Goal: Task Accomplishment & Management: Use online tool/utility

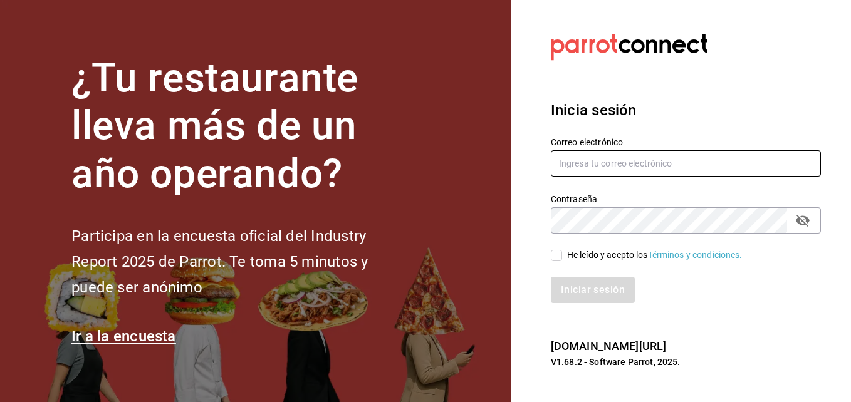
type input "[PERSON_NAME][EMAIL_ADDRESS][PERSON_NAME][DOMAIN_NAME]"
click at [556, 252] on input "He leído y acepto los Términos y condiciones." at bounding box center [556, 255] width 11 height 11
checkbox input "true"
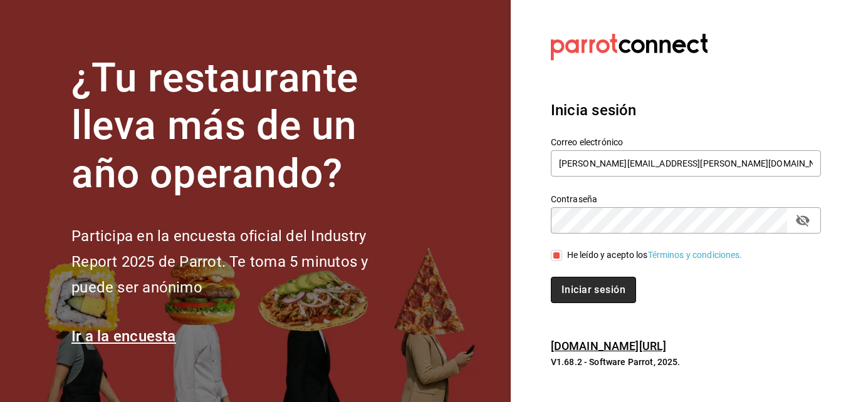
click at [560, 292] on button "Iniciar sesión" at bounding box center [593, 290] width 85 height 26
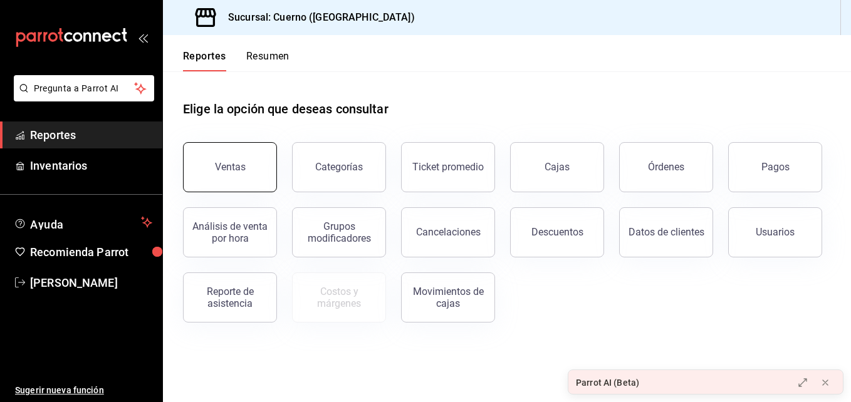
click at [195, 179] on button "Ventas" at bounding box center [230, 167] width 94 height 50
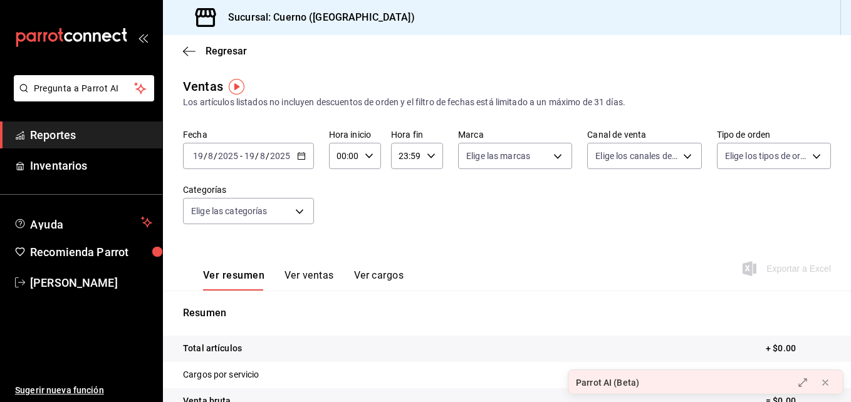
click at [307, 159] on div "[DATE] [DATE] - [DATE] [DATE]" at bounding box center [248, 156] width 131 height 26
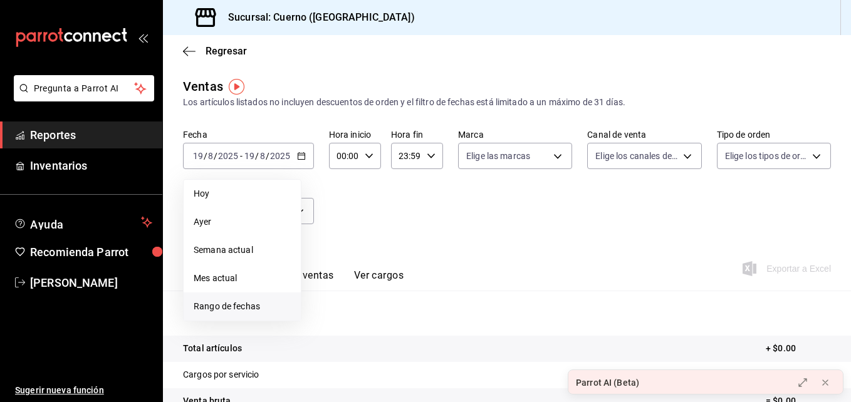
click at [204, 306] on span "Rango de fechas" at bounding box center [242, 306] width 97 height 13
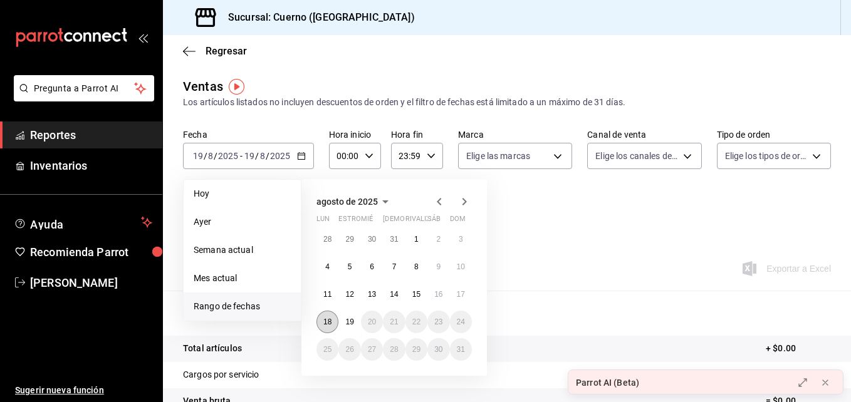
click at [326, 319] on abbr "18" at bounding box center [327, 322] width 8 height 9
click at [342, 318] on button "19" at bounding box center [349, 322] width 22 height 23
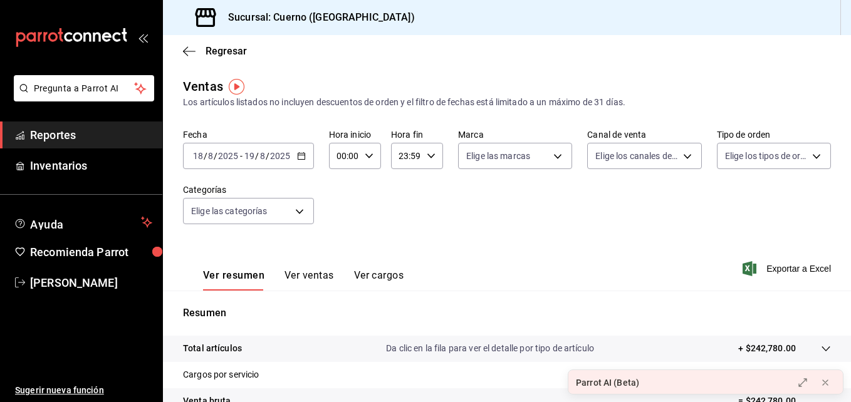
click at [375, 155] on div "00:00 Hora inicio" at bounding box center [355, 156] width 52 height 26
click at [338, 221] on span "04" at bounding box center [341, 226] width 6 height 10
type input "04:00"
click at [422, 160] on div at bounding box center [425, 201] width 851 height 402
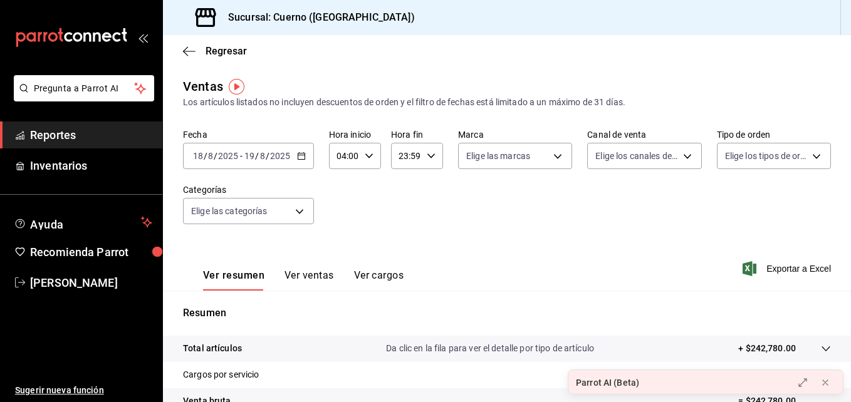
click at [430, 156] on icon "button" at bounding box center [431, 156] width 9 height 9
click at [408, 213] on button "01" at bounding box center [401, 217] width 21 height 25
click at [425, 216] on span "30" at bounding box center [428, 217] width 6 height 10
type input "01:30"
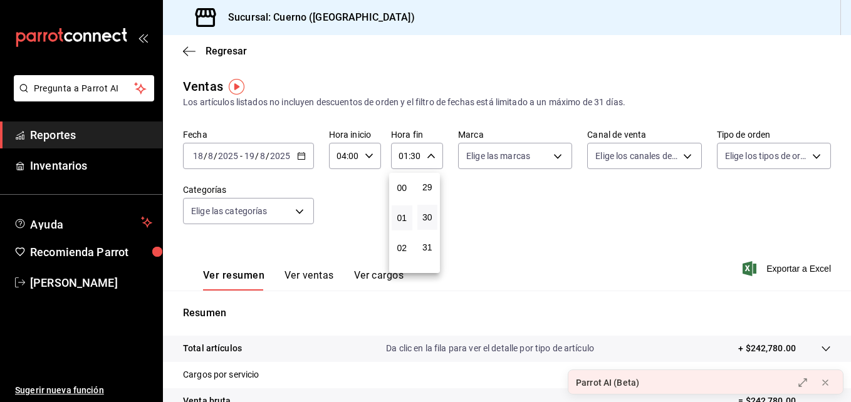
click at [499, 233] on div at bounding box center [425, 201] width 851 height 402
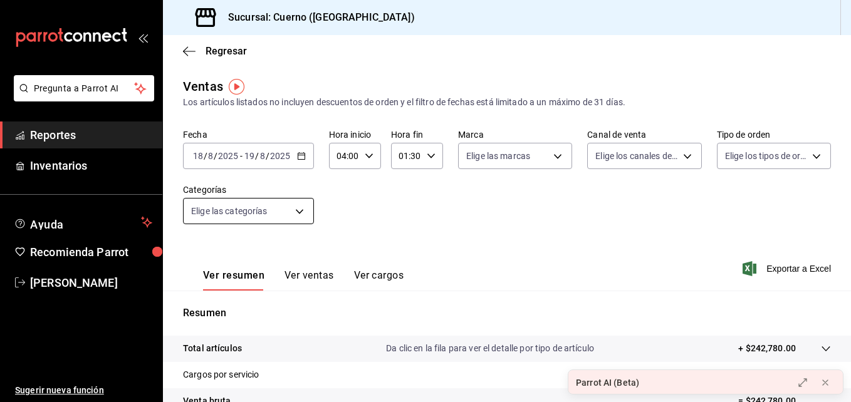
click at [300, 206] on body "Pregunta a Parrot AI Reportes Inventarios Ayuda Recomienda Parrot [PERSON_NAME]…" at bounding box center [425, 201] width 851 height 402
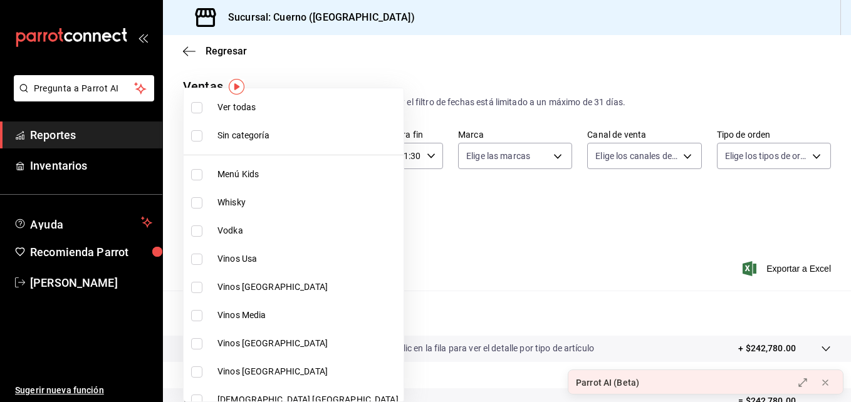
click at [199, 113] on input "checkbox" at bounding box center [196, 107] width 11 height 11
checkbox input "true"
type input "a99b9eb1-d5e4-4ca6-a53e-4c42022e859a,8d843363-7b8b-4002-90a0-c01944697fe5,d20f9…"
checkbox input "true"
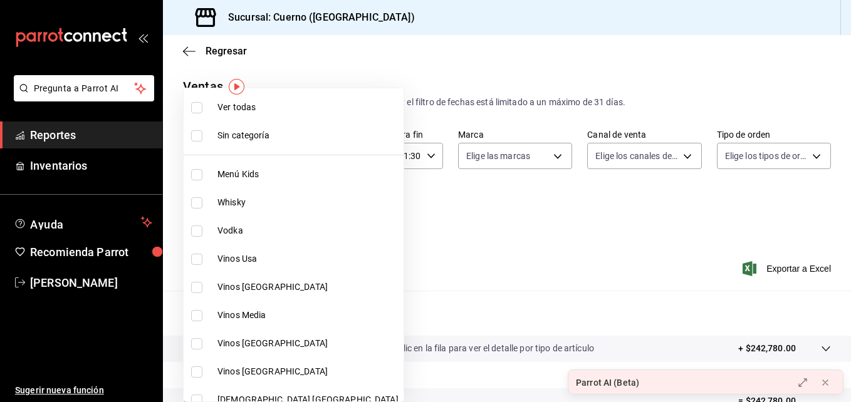
checkbox input "true"
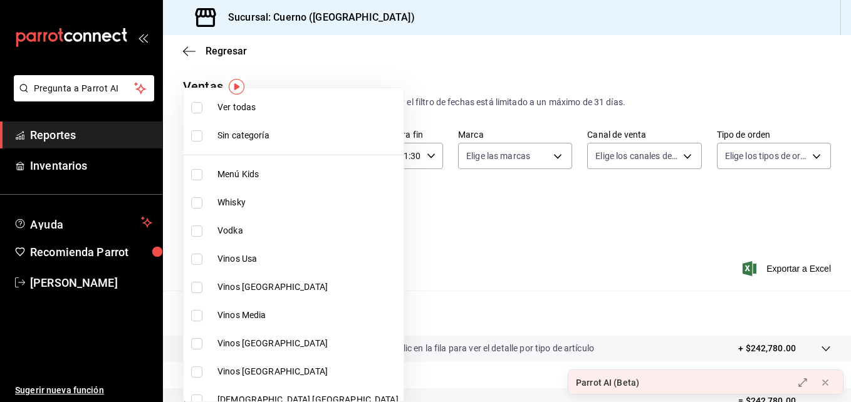
checkbox input "true"
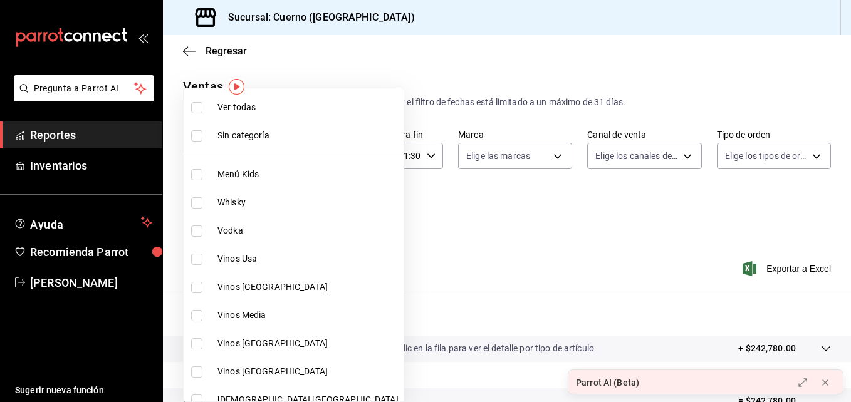
checkbox input "true"
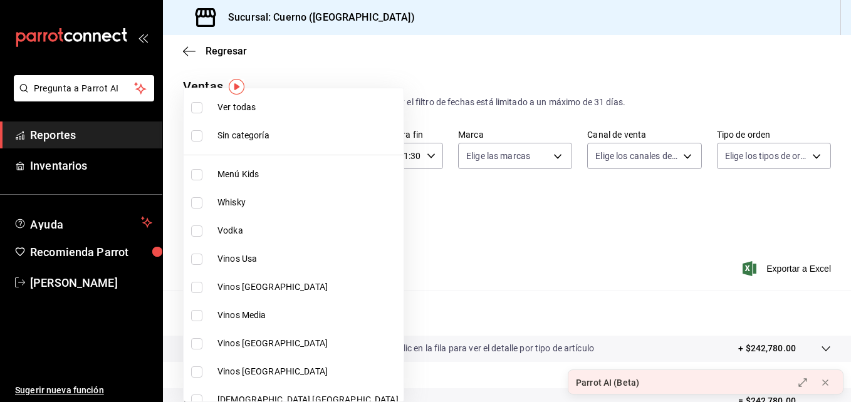
checkbox input "true"
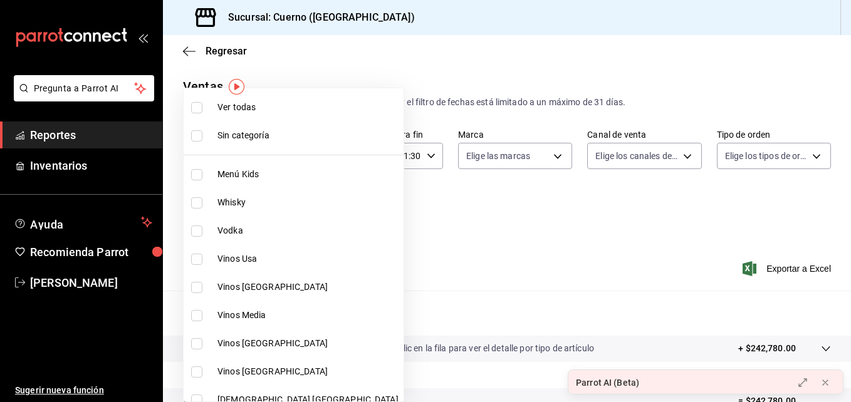
checkbox input "true"
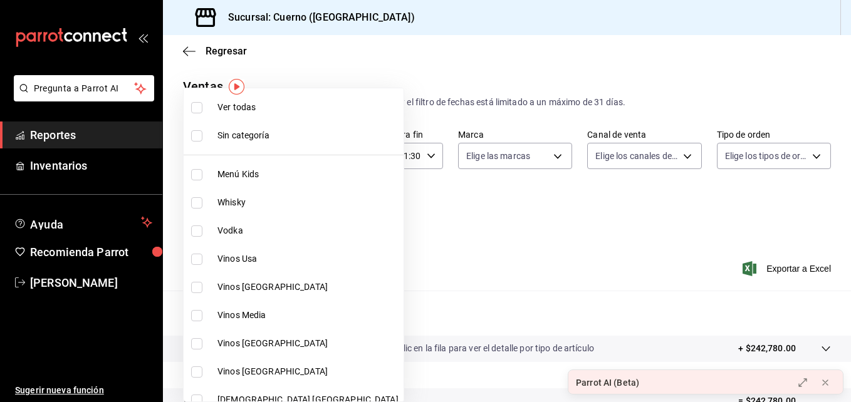
checkbox input "true"
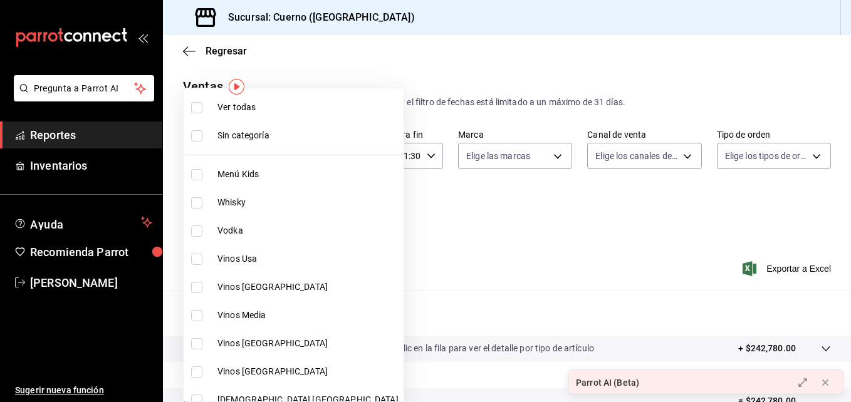
checkbox input "true"
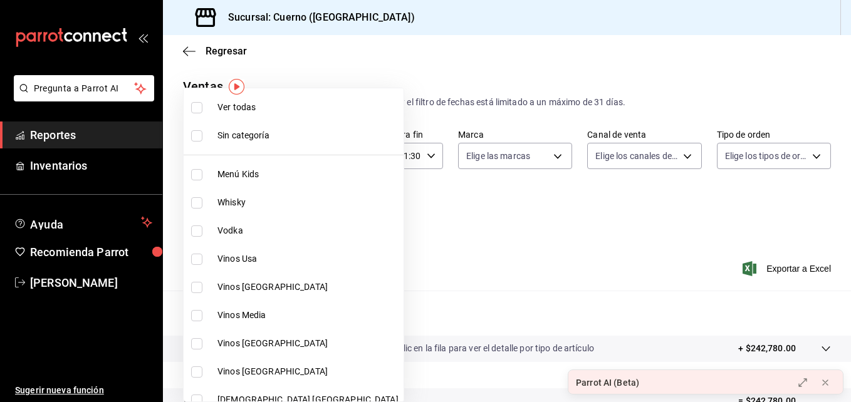
checkbox input "true"
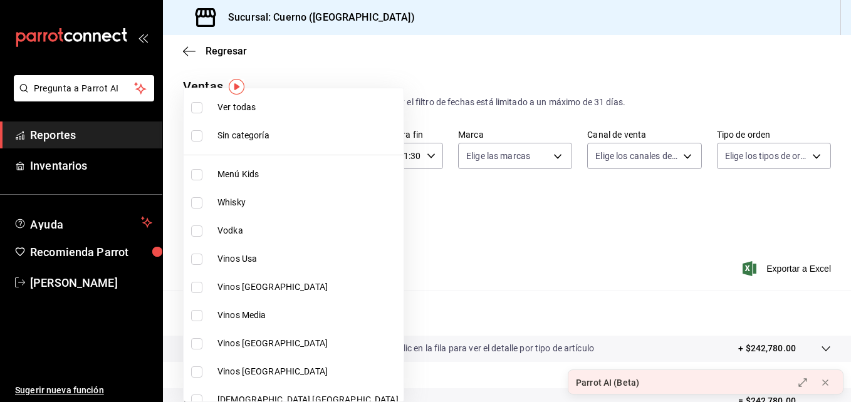
checkbox input "true"
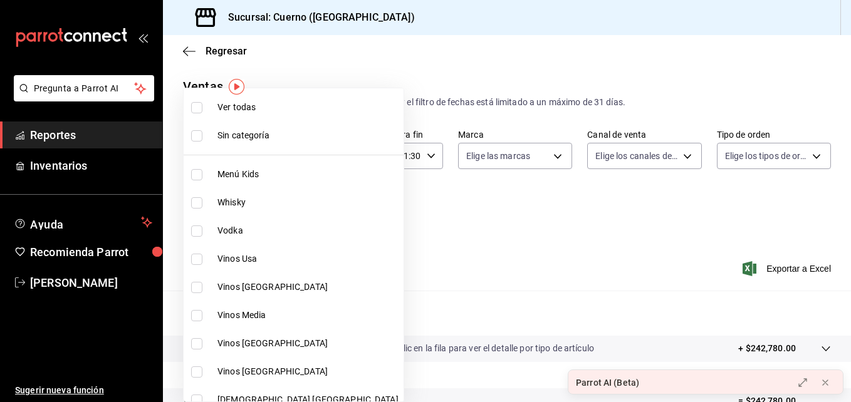
checkbox input "true"
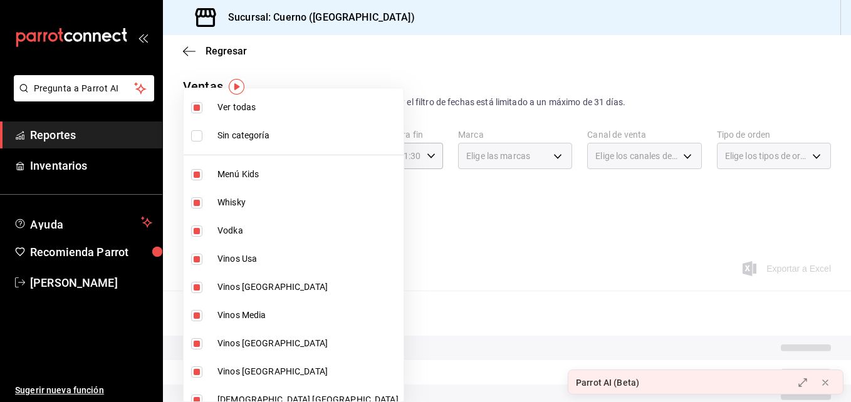
click at [521, 259] on div at bounding box center [425, 201] width 851 height 402
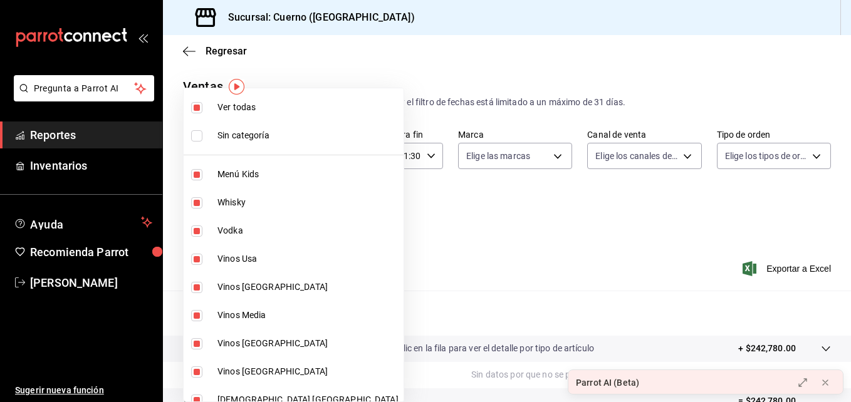
click at [455, 210] on div at bounding box center [425, 201] width 851 height 402
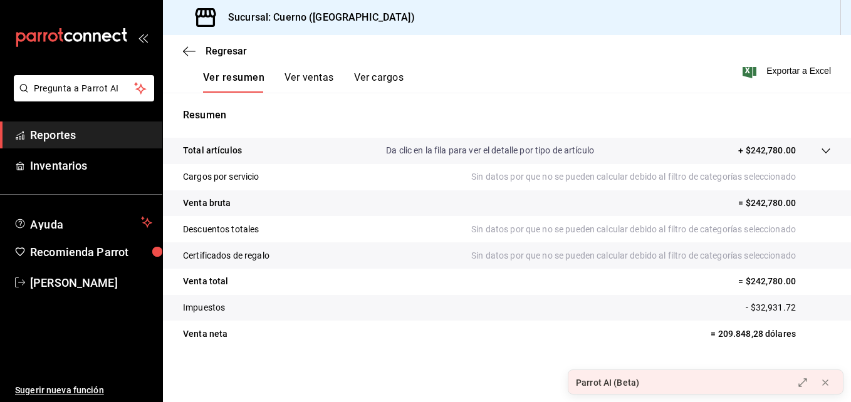
scroll to position [197, 0]
drag, startPoint x: 745, startPoint y: 243, endPoint x: 598, endPoint y: 256, distance: 147.2
click at [598, 256] on p "Sin datos por que no se pueden calcular debido al filtro de categorías seleccio…" at bounding box center [651, 256] width 360 height 13
click at [782, 72] on font "Exportar a Excel" at bounding box center [798, 71] width 65 height 10
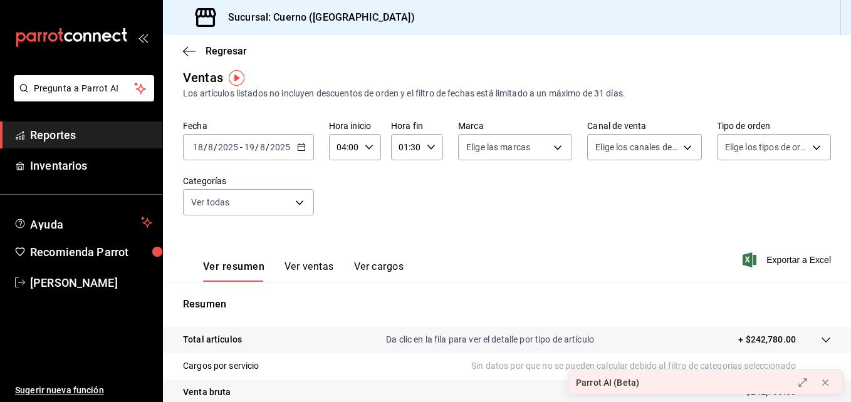
scroll to position [0, 0]
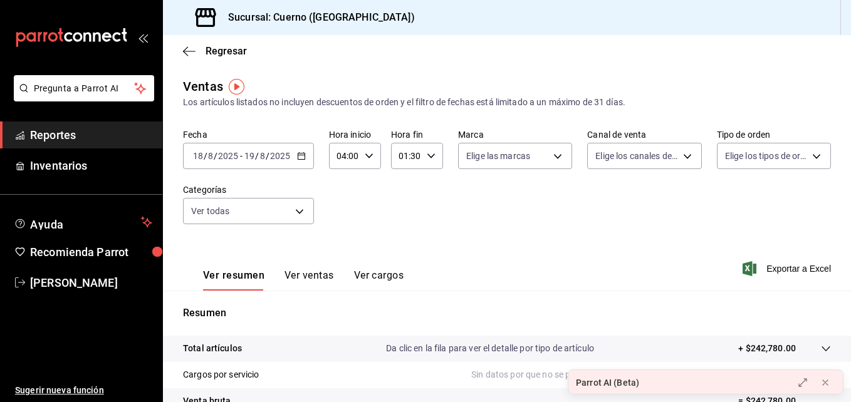
click at [299, 153] on icon "button" at bounding box center [301, 156] width 9 height 9
click at [297, 155] on icon "button" at bounding box center [301, 156] width 9 height 9
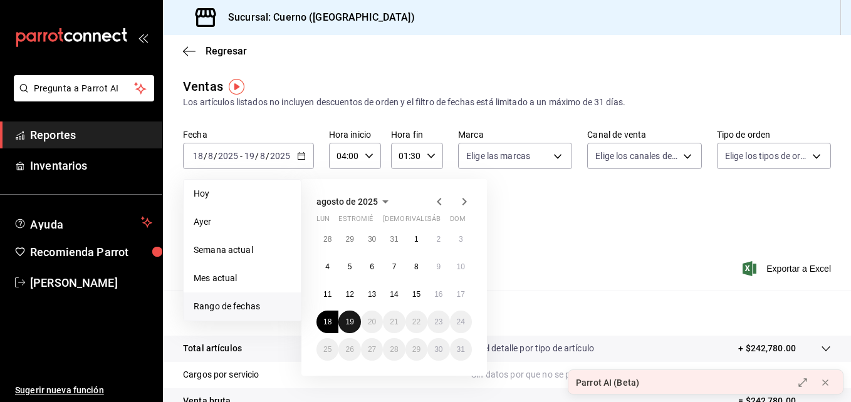
click at [350, 322] on abbr "19" at bounding box center [349, 322] width 8 height 9
click at [334, 322] on button "18" at bounding box center [327, 322] width 22 height 23
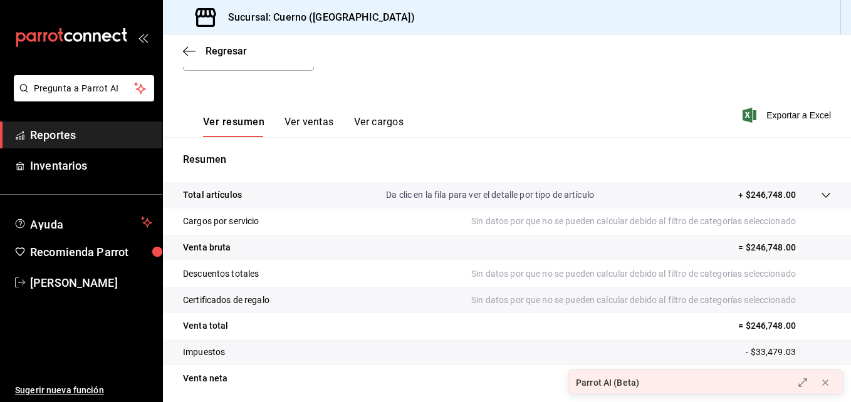
scroll to position [198, 0]
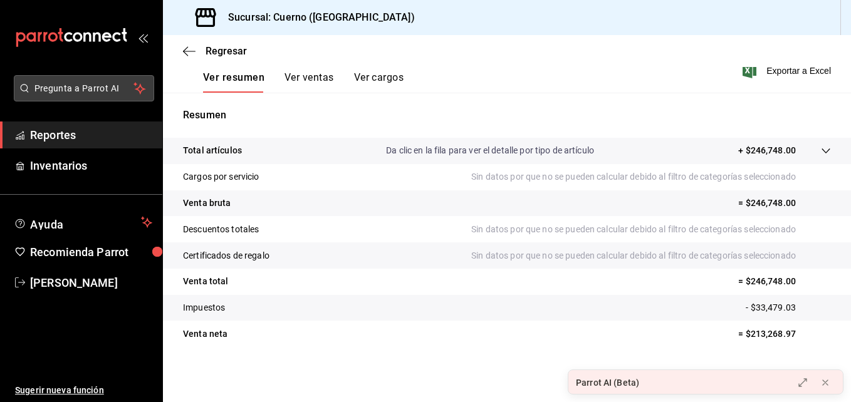
click at [85, 88] on span "Pregunta a Parrot AI" at bounding box center [84, 88] width 100 height 13
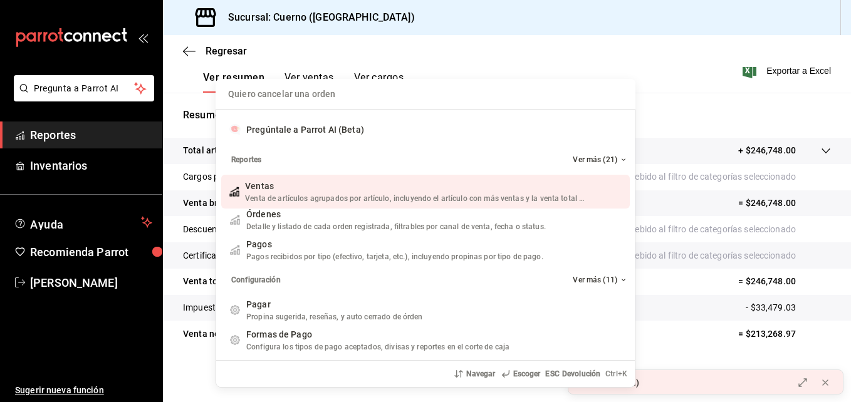
click at [81, 39] on div "Quiero cancelar una orden Pregúntale a Parrot AI (Beta) Reportes Ver más (21) V…" at bounding box center [425, 201] width 851 height 402
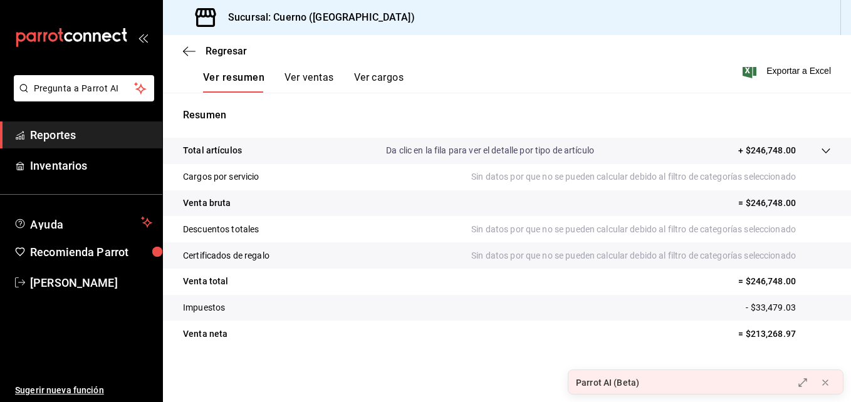
click at [61, 37] on icon "carpetas de buzones" at bounding box center [71, 37] width 113 height 19
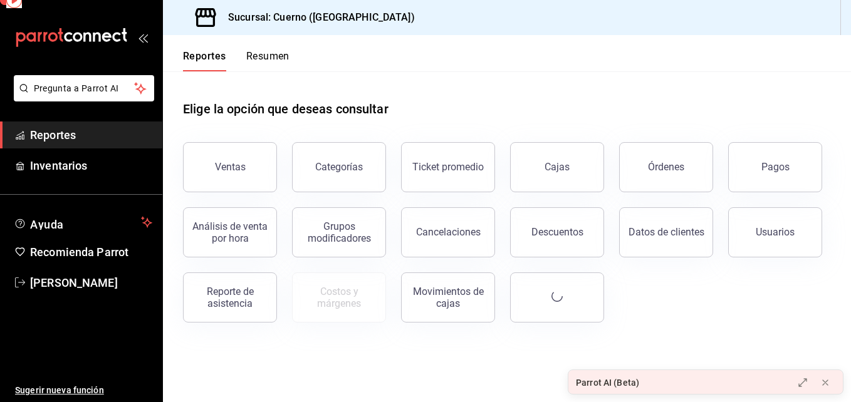
click at [61, 37] on icon "carpetas de buzones" at bounding box center [71, 37] width 113 height 19
click at [524, 242] on button "Descuentos" at bounding box center [557, 232] width 94 height 50
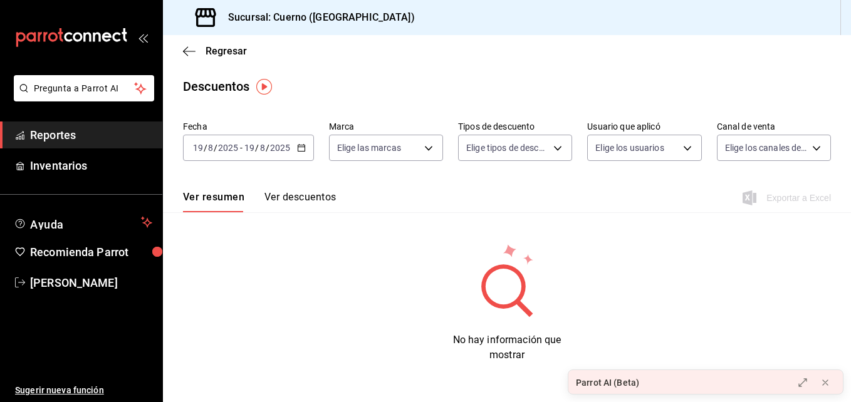
click at [301, 147] on icon "button" at bounding box center [301, 147] width 9 height 9
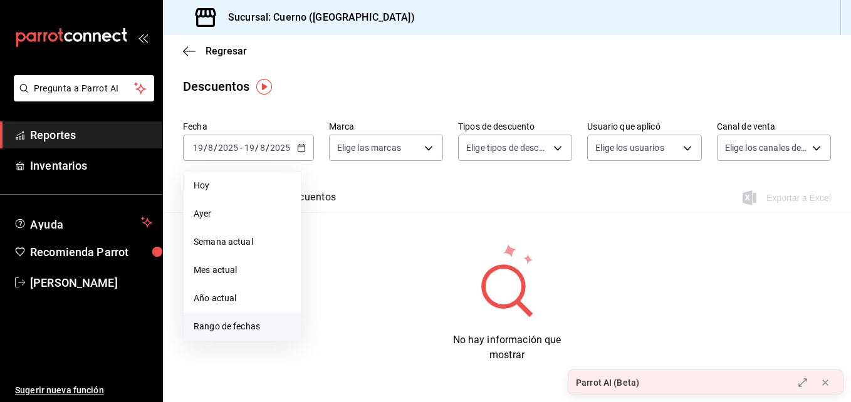
click at [210, 321] on span "Rango de fechas" at bounding box center [242, 326] width 97 height 13
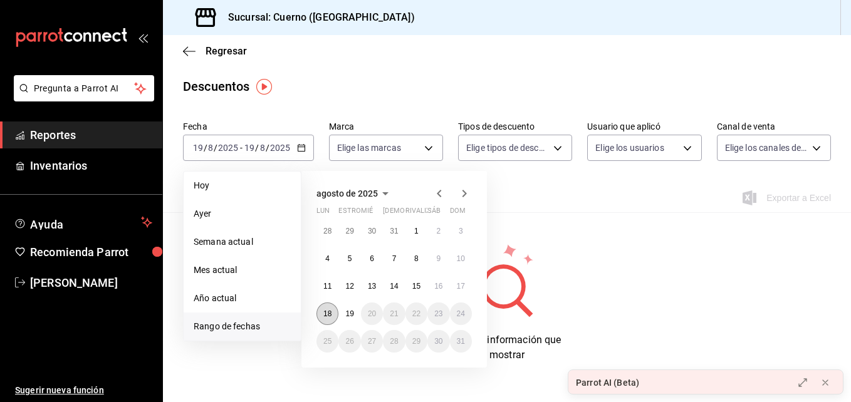
click at [324, 308] on button "18" at bounding box center [327, 314] width 22 height 23
click at [346, 318] on abbr "19" at bounding box center [349, 313] width 8 height 9
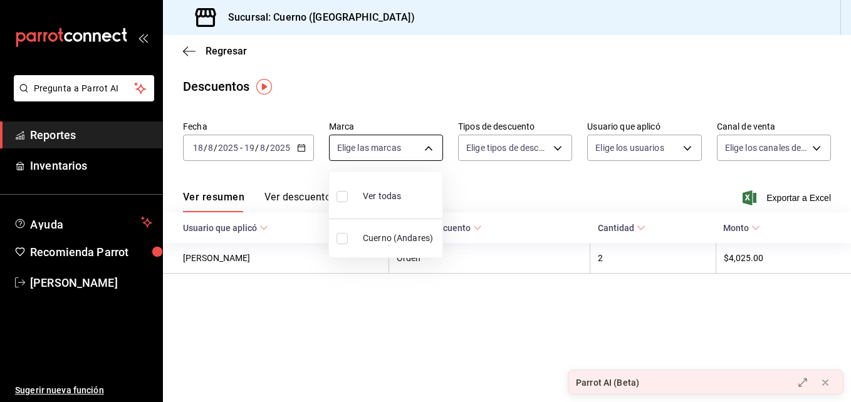
click at [391, 154] on body "Pregunta a Parrot AI Reportes Inventarios Ayuda Recomienda Parrot [PERSON_NAME]…" at bounding box center [425, 201] width 851 height 402
click at [475, 189] on div at bounding box center [425, 201] width 851 height 402
click at [297, 200] on button "Ver descuentos" at bounding box center [299, 201] width 71 height 21
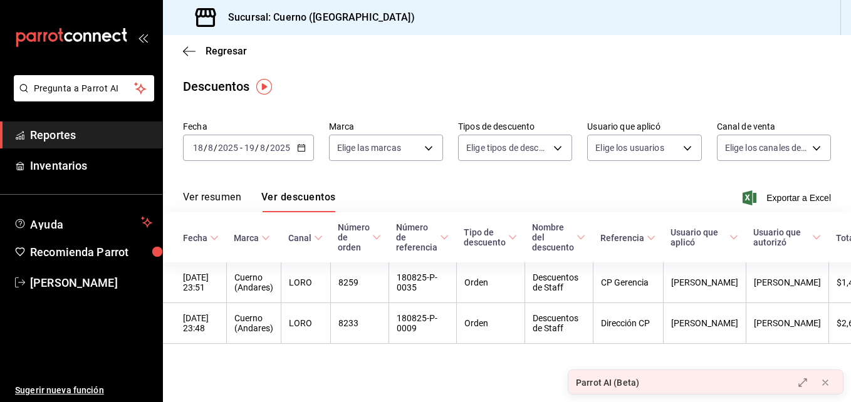
scroll to position [6, 0]
